Goal: Use online tool/utility: Use online tool/utility

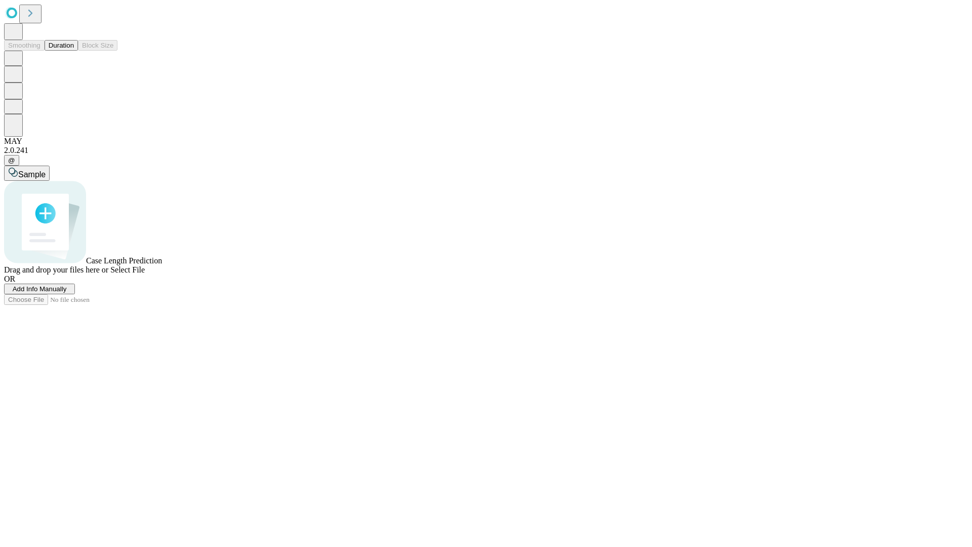
click at [74, 51] on button "Duration" at bounding box center [61, 45] width 33 height 11
click at [145, 274] on span "Select File" at bounding box center [127, 269] width 34 height 9
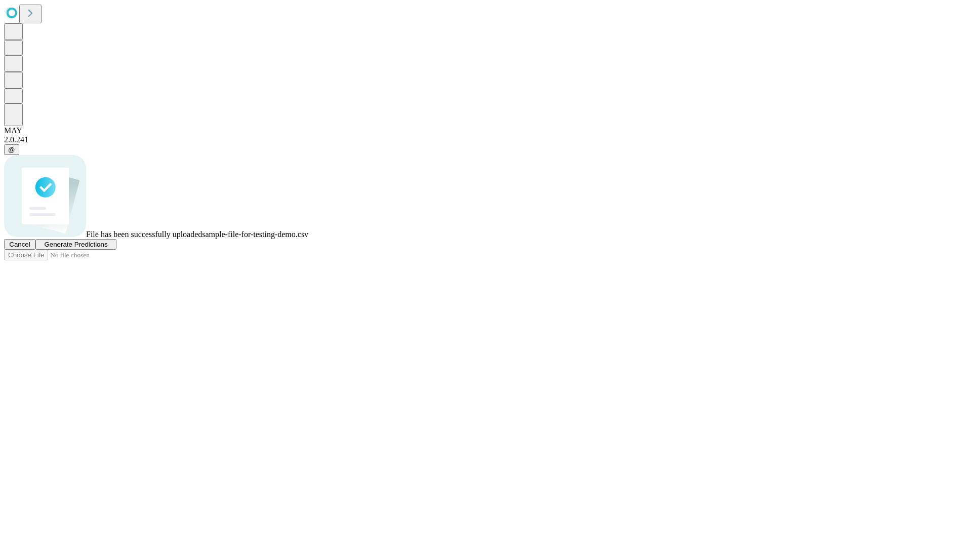
click at [107, 248] on span "Generate Predictions" at bounding box center [75, 244] width 63 height 8
